Goal: Task Accomplishment & Management: Manage account settings

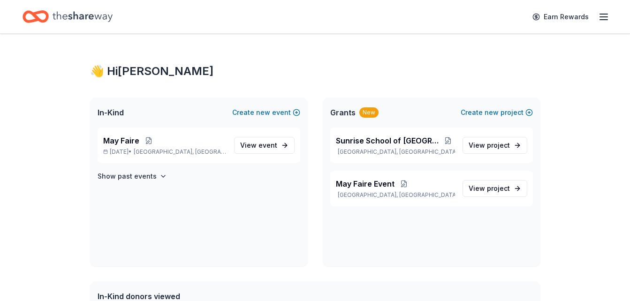
click at [603, 13] on icon "button" at bounding box center [604, 16] width 11 height 11
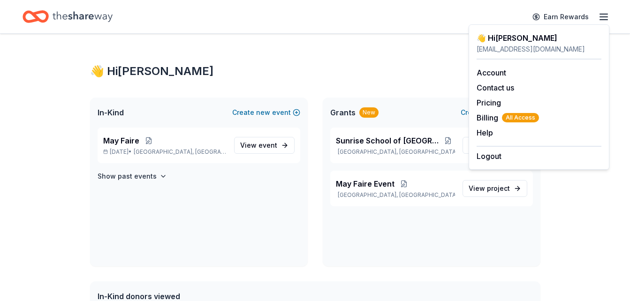
click at [599, 13] on icon "button" at bounding box center [604, 16] width 11 height 11
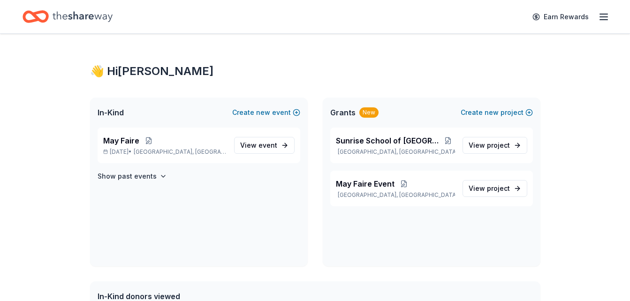
click at [599, 13] on icon "button" at bounding box center [604, 16] width 11 height 11
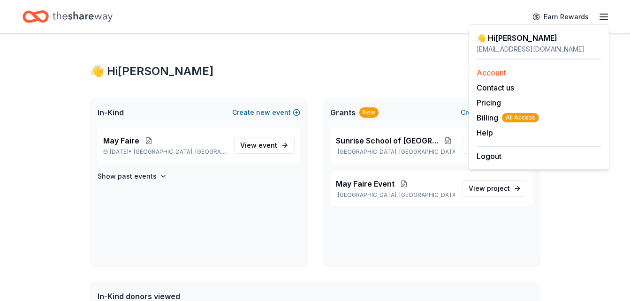
click at [496, 73] on link "Account" at bounding box center [492, 72] width 30 height 9
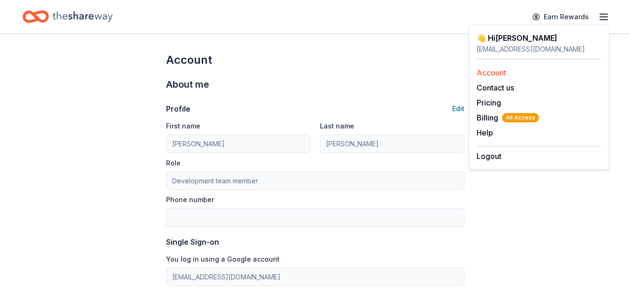
click at [495, 72] on link "Account" at bounding box center [492, 72] width 30 height 9
click at [600, 17] on line "button" at bounding box center [604, 17] width 8 height 0
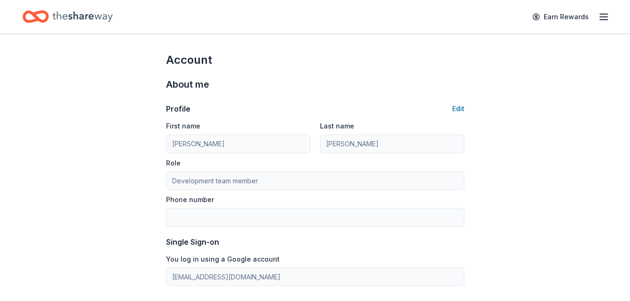
click at [600, 17] on line "button" at bounding box center [604, 17] width 8 height 0
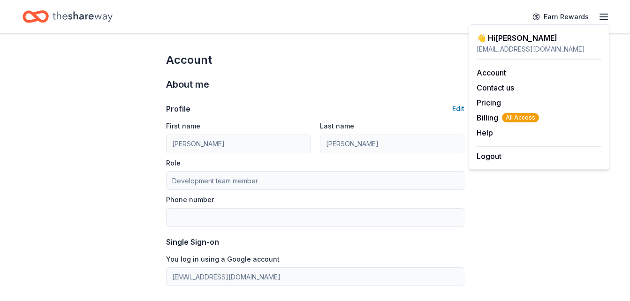
click at [529, 49] on div "[EMAIL_ADDRESS][DOMAIN_NAME]" at bounding box center [539, 49] width 125 height 11
click at [503, 70] on link "Account" at bounding box center [492, 72] width 30 height 9
click at [491, 156] on button "Logout" at bounding box center [489, 156] width 25 height 11
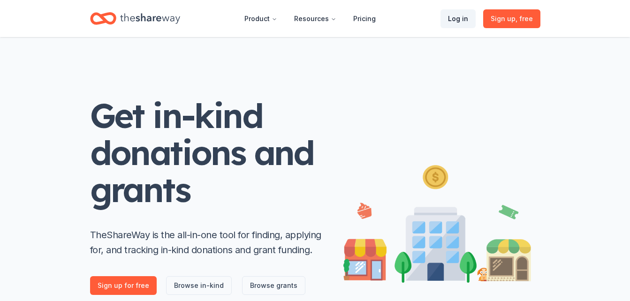
click at [462, 19] on link "Log in" at bounding box center [458, 18] width 35 height 19
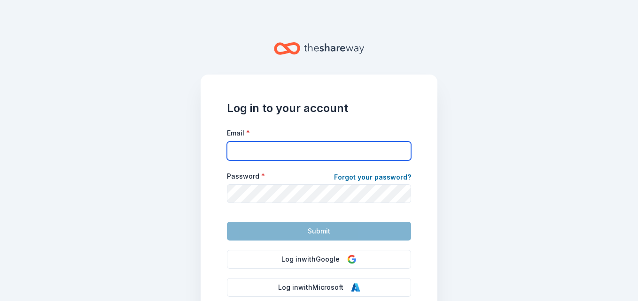
type input "[EMAIL_ADDRESS][DOMAIN_NAME]"
